Goal: Register for event/course

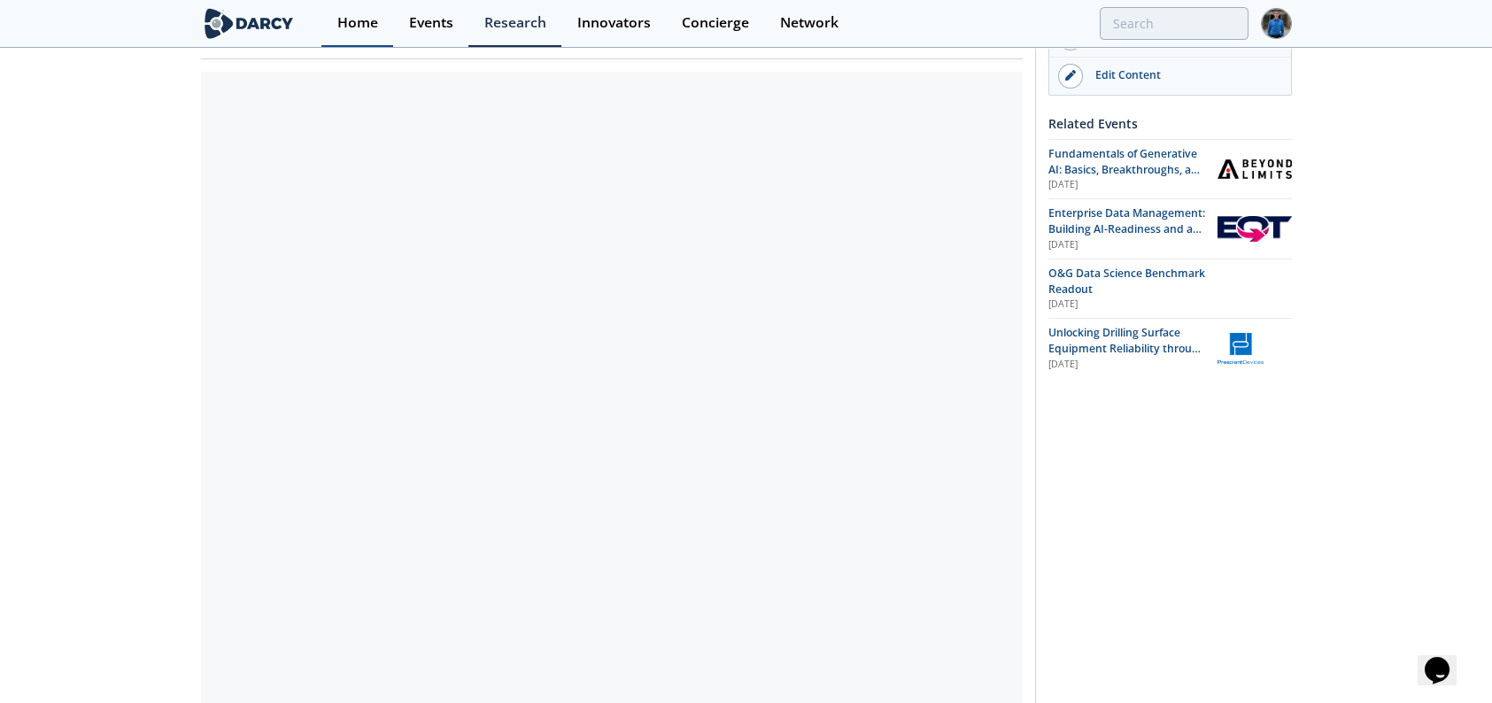
scroll to position [89, 0]
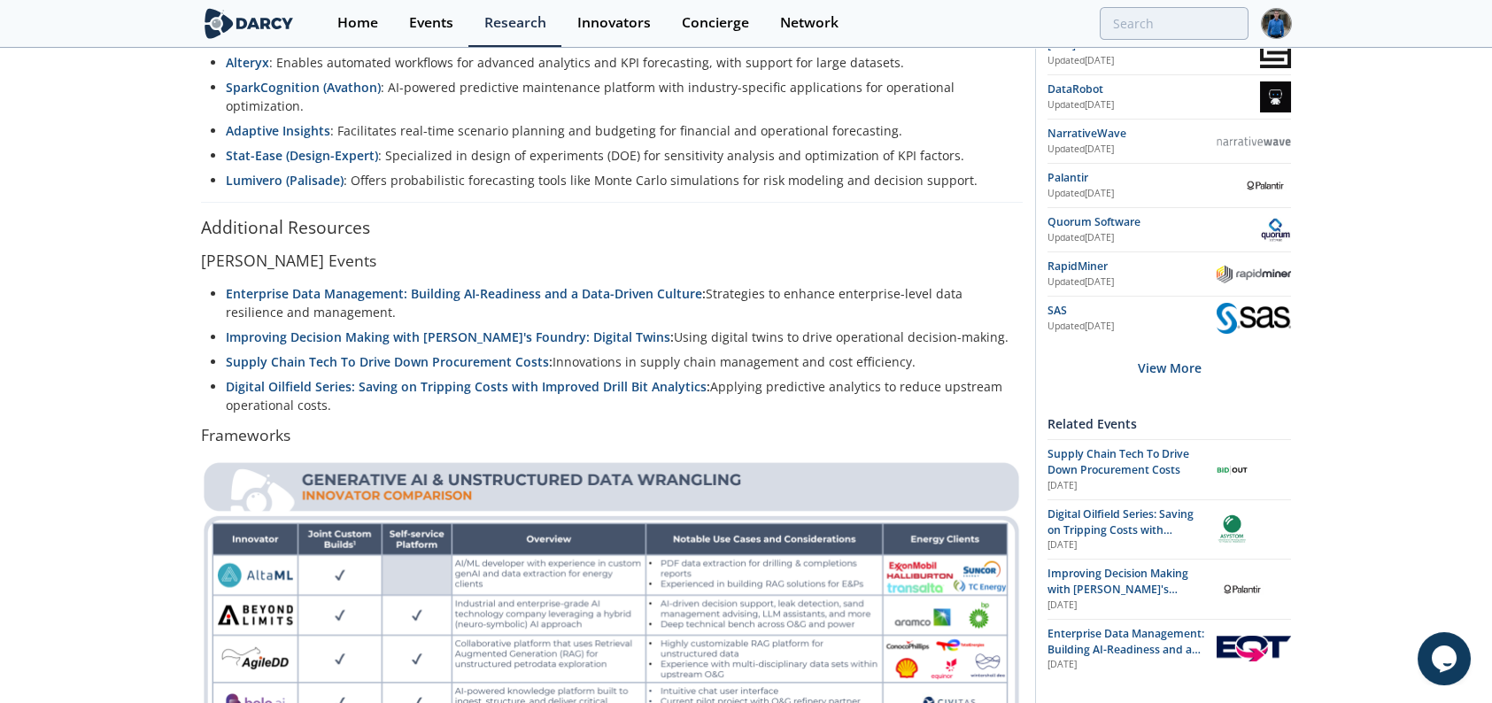
scroll to position [1771, 0]
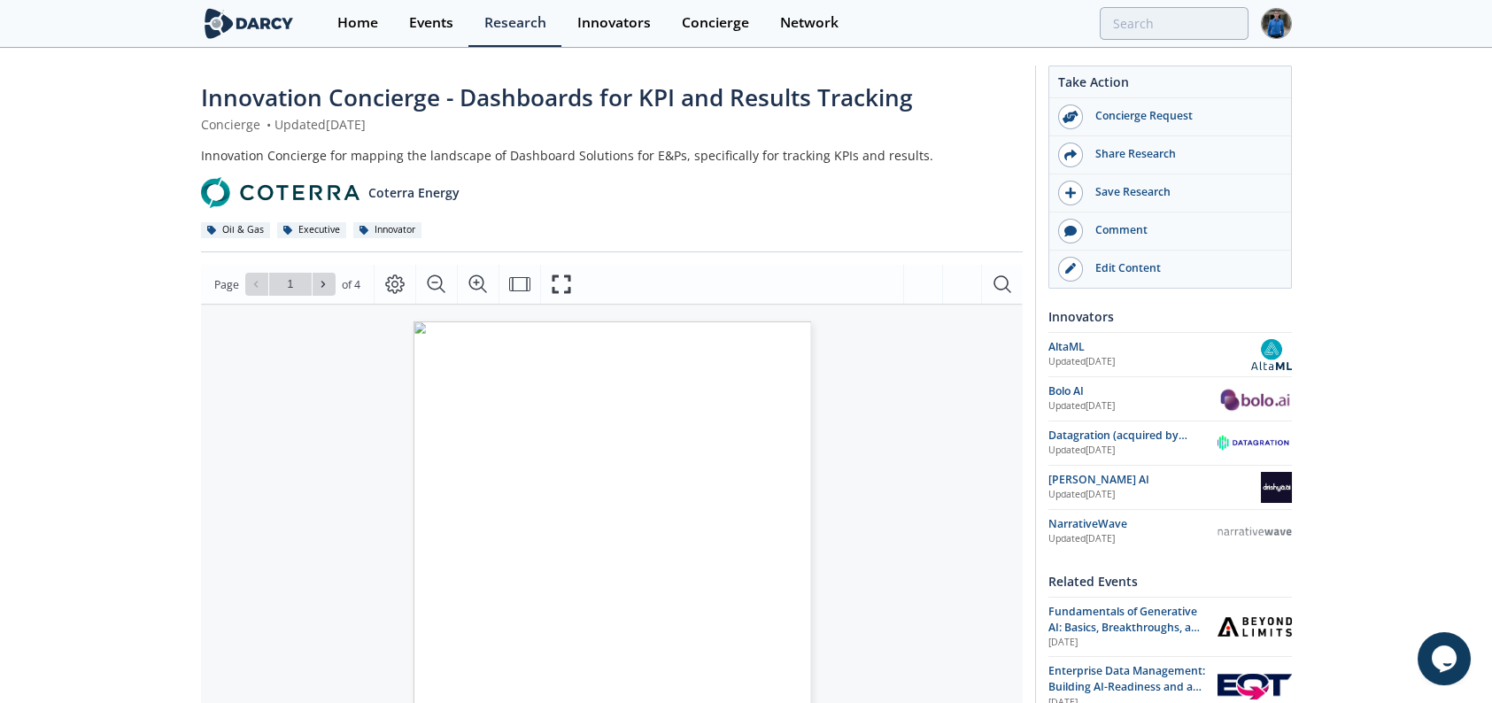
scroll to position [177, 0]
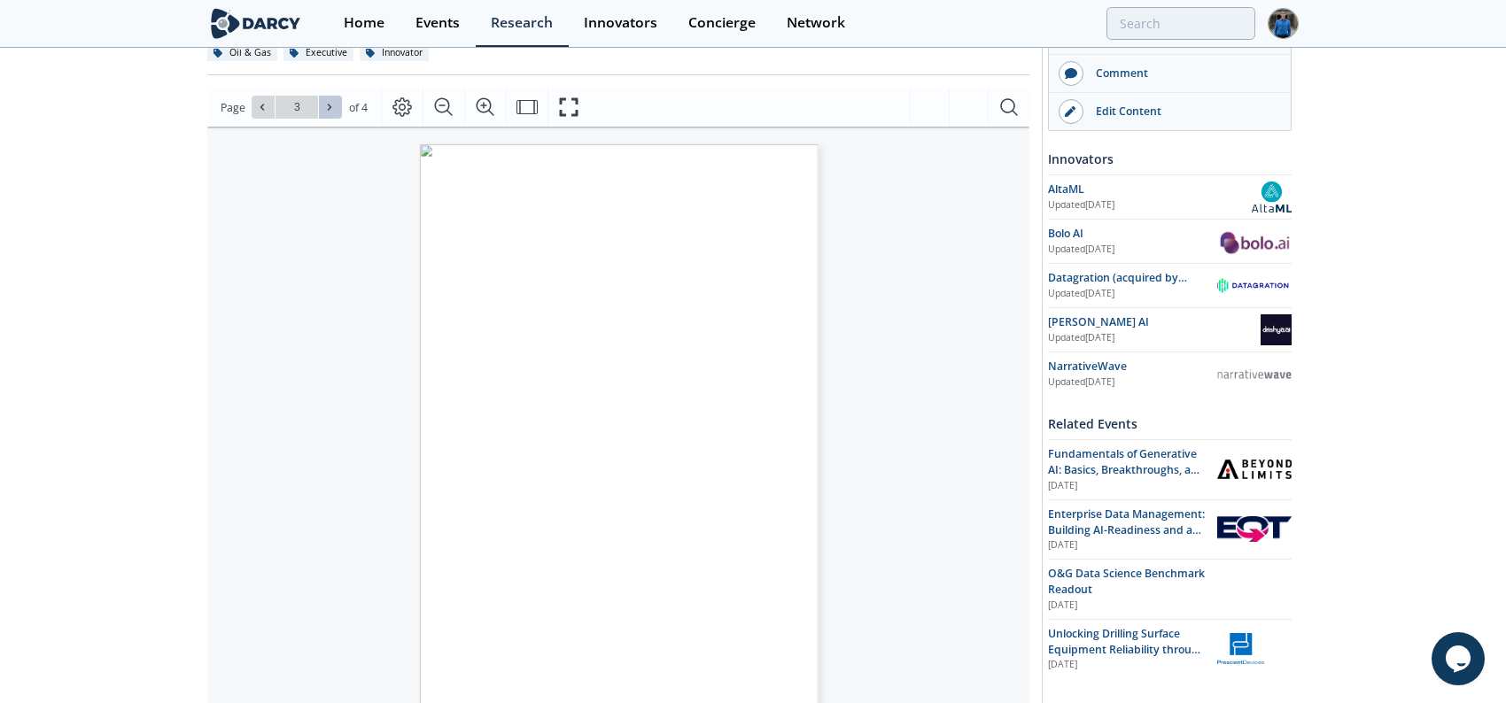
click at [324, 99] on button at bounding box center [330, 107] width 23 height 23
type input "4"
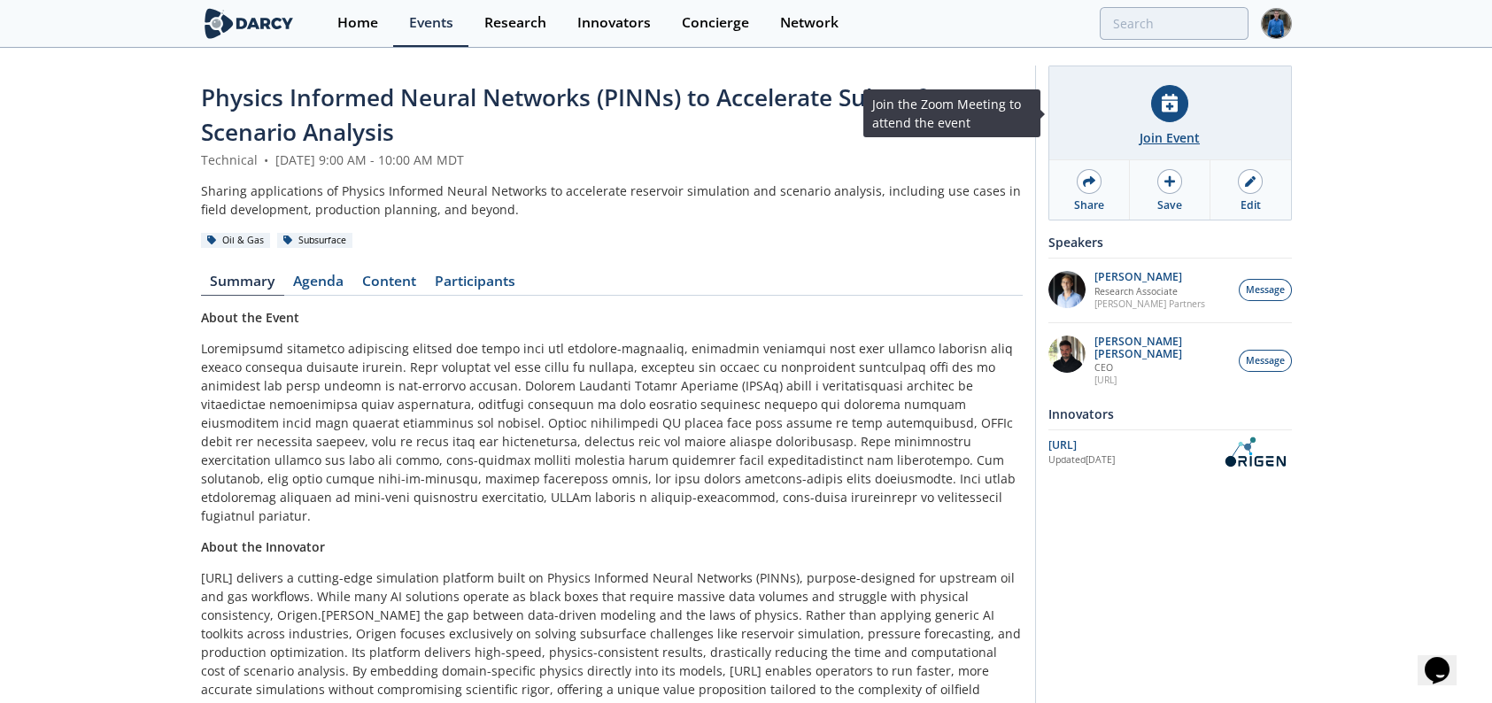
click at [1191, 115] on div "Join Event" at bounding box center [1171, 113] width 242 height 94
